Goal: Obtain resource: Obtain resource

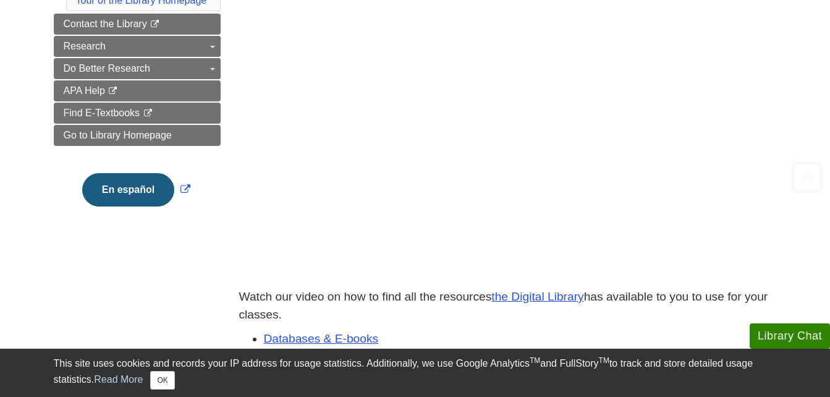
scroll to position [205, 0]
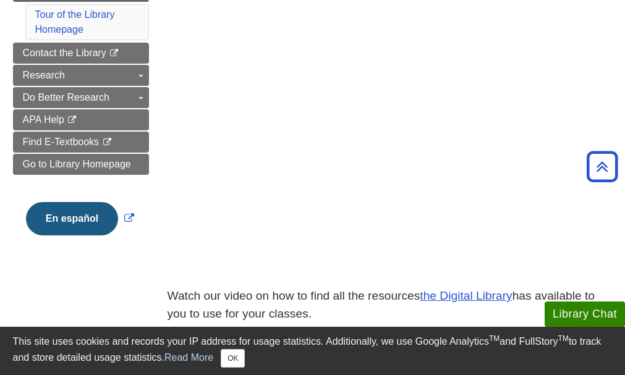
click at [357, 22] on div "Watch our video on how to find all the resources the Digital Library has availa…" at bounding box center [389, 231] width 463 height 436
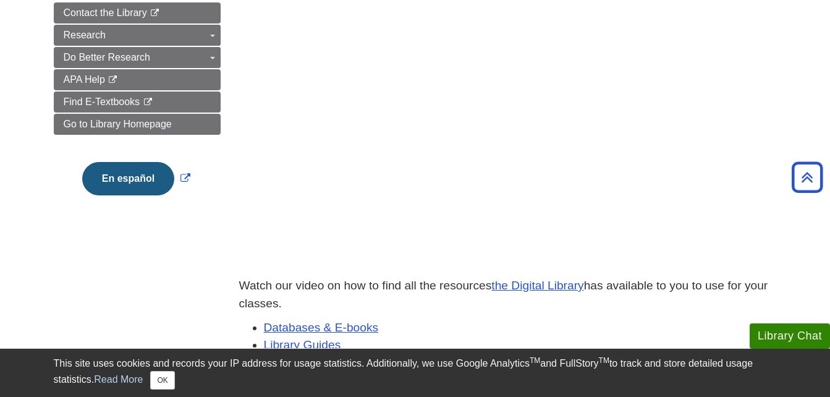
scroll to position [207, 0]
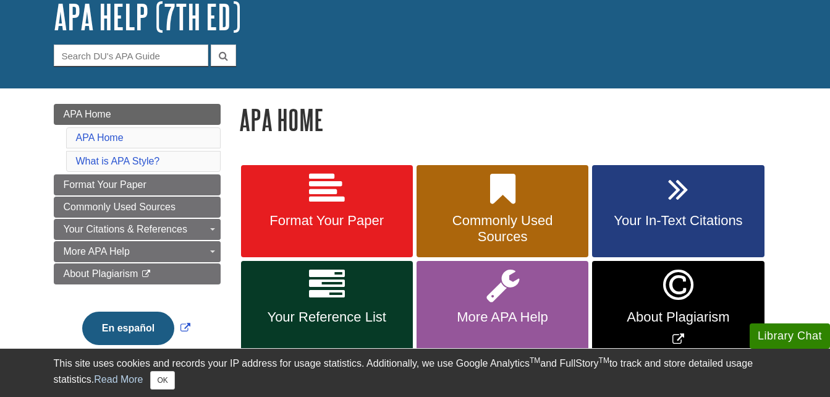
scroll to position [83, 0]
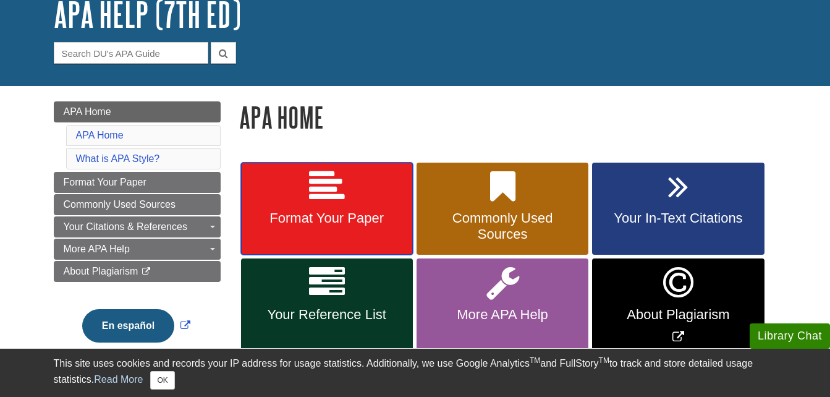
click at [339, 196] on icon at bounding box center [327, 187] width 36 height 36
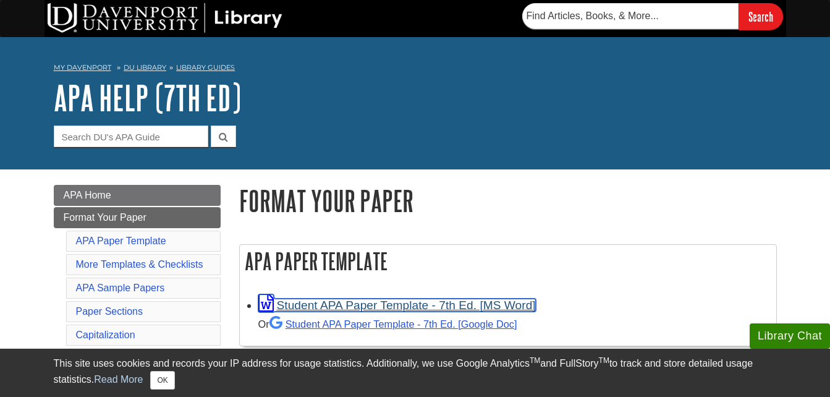
click at [347, 304] on link "Student APA Paper Template - 7th Ed. [MS Word]" at bounding box center [396, 304] width 277 height 13
